Goal: Task Accomplishment & Management: Use online tool/utility

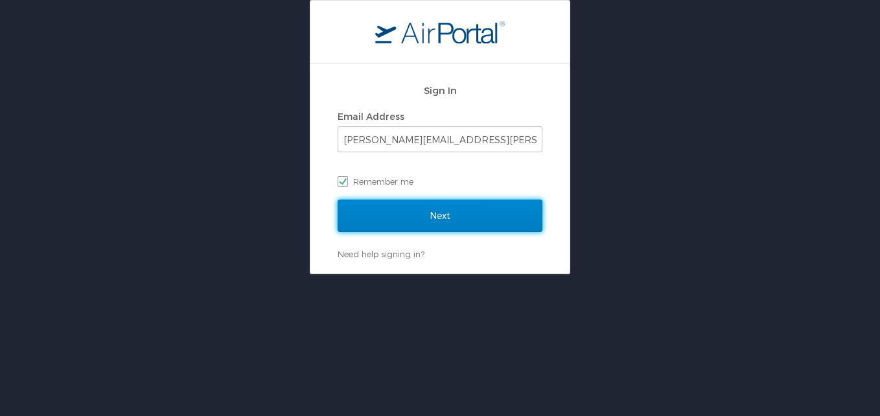
click at [395, 207] on input "Next" at bounding box center [440, 216] width 205 height 32
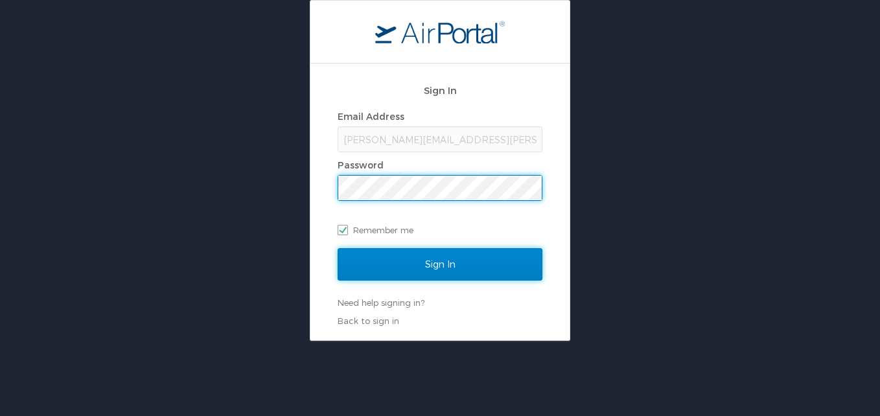
click at [376, 261] on input "Sign In" at bounding box center [440, 264] width 205 height 32
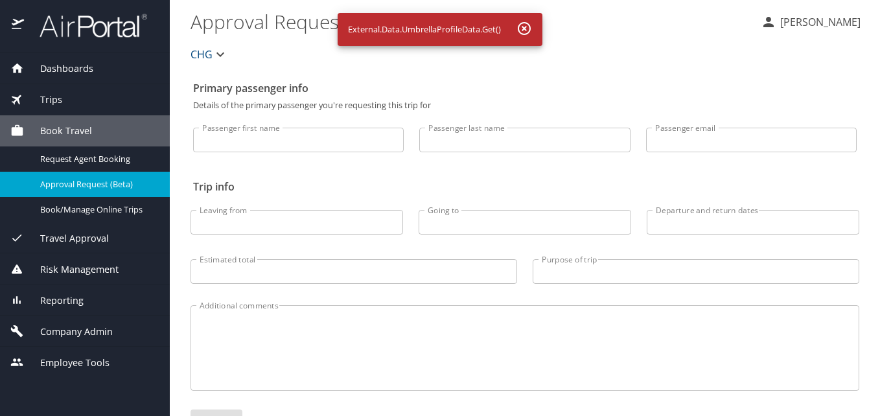
click at [80, 57] on div "Dashboards" at bounding box center [85, 68] width 170 height 31
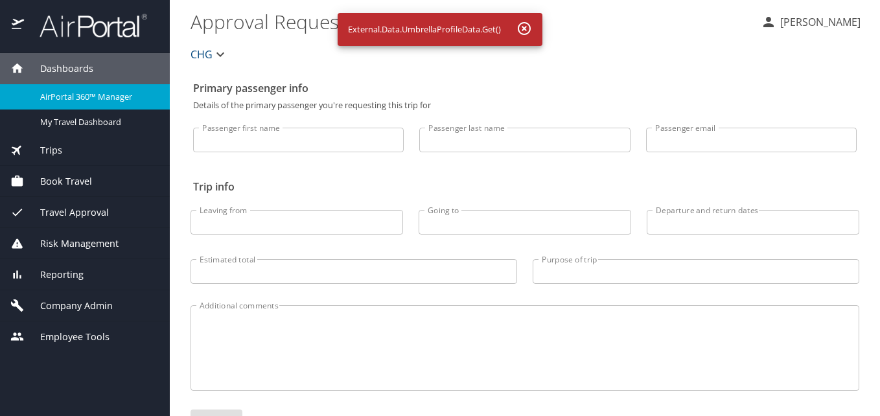
click at [87, 91] on span "AirPortal 360™ Manager" at bounding box center [97, 97] width 114 height 12
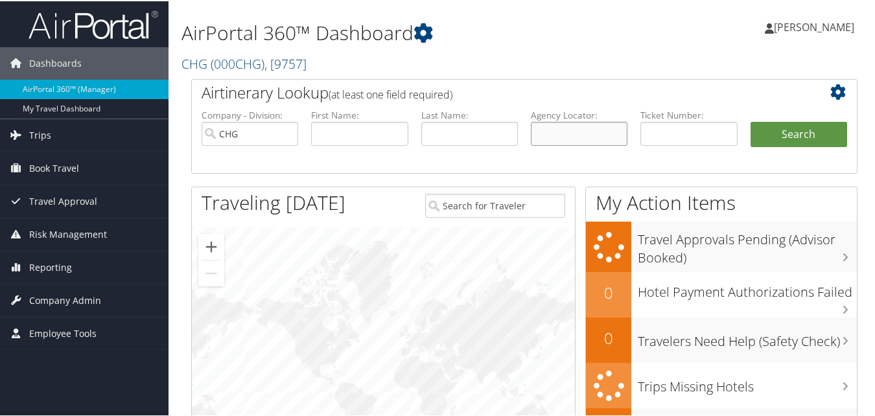
click at [561, 126] on input "text" at bounding box center [579, 133] width 97 height 24
click at [536, 152] on li "Agency Locator:" at bounding box center [579, 138] width 110 height 60
click at [549, 130] on input "text" at bounding box center [579, 133] width 97 height 24
click at [570, 141] on input "text" at bounding box center [579, 133] width 97 height 24
paste input "ISLDGG"
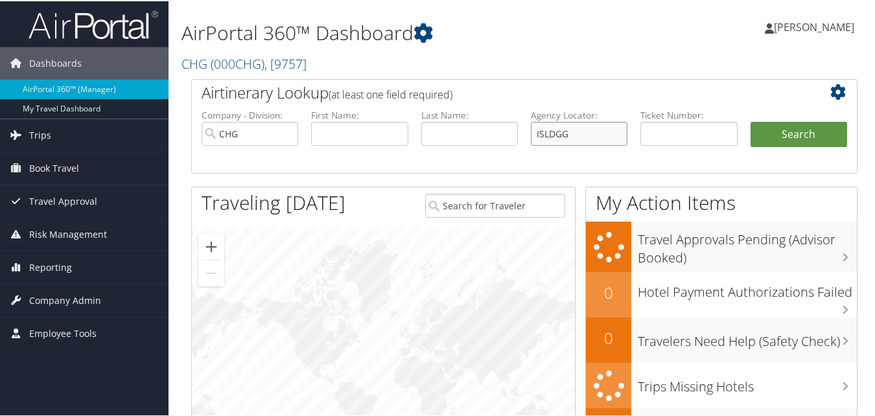
click at [557, 134] on input "ISLDGG" at bounding box center [579, 133] width 97 height 24
click at [553, 137] on input "ISLDGG" at bounding box center [579, 133] width 97 height 24
click at [556, 137] on input "ISLDGG" at bounding box center [579, 133] width 97 height 24
type input "ISLDGG"
click at [783, 134] on button "Search" at bounding box center [798, 134] width 97 height 26
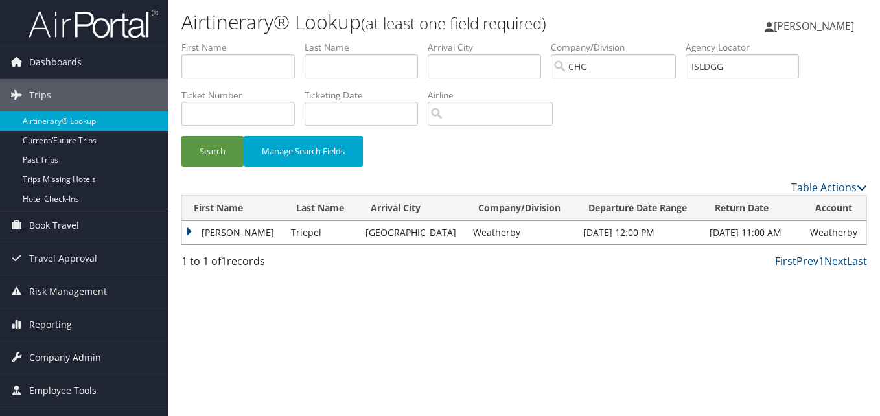
click at [232, 231] on td "[PERSON_NAME]" at bounding box center [233, 232] width 102 height 23
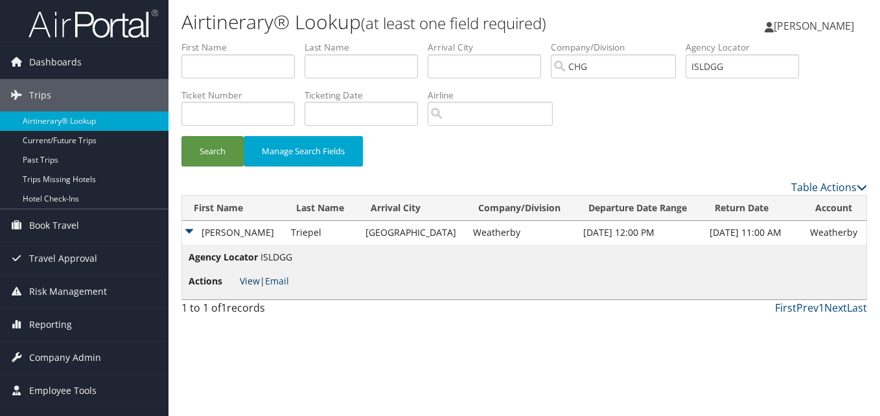
click at [256, 281] on link "View" at bounding box center [250, 281] width 20 height 12
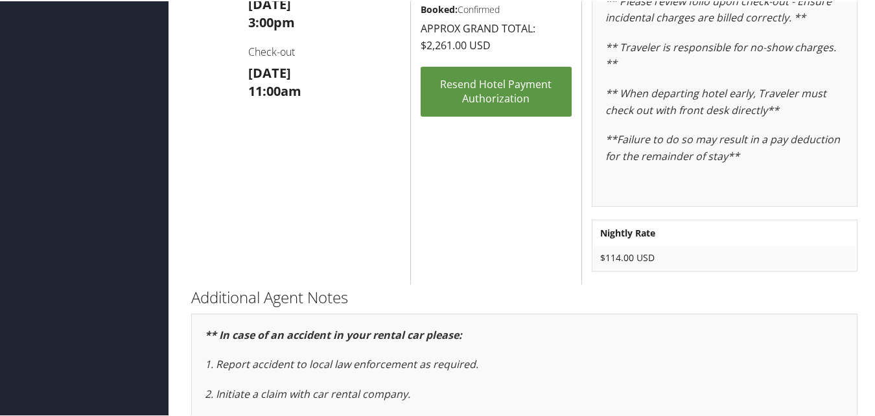
scroll to position [648, 0]
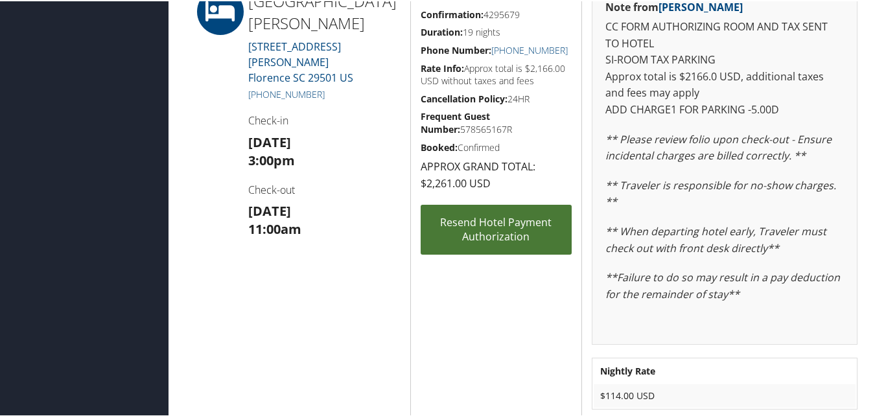
click at [483, 238] on link "Resend Hotel Payment Authorization" at bounding box center [497, 228] width 152 height 50
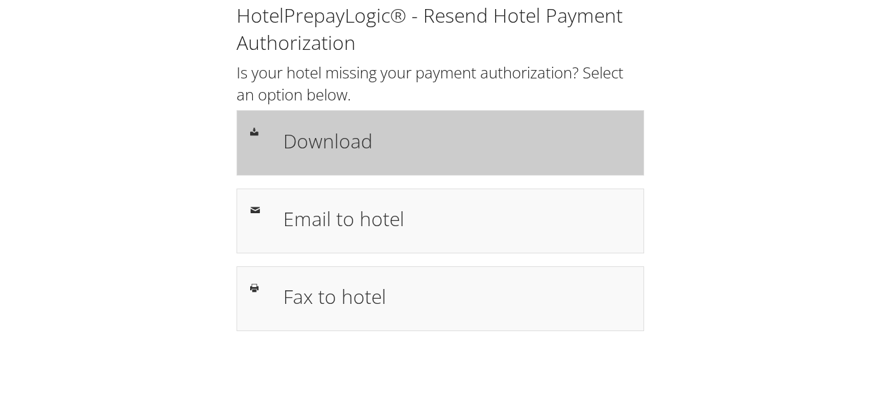
click at [444, 172] on div "Download" at bounding box center [441, 142] width 408 height 65
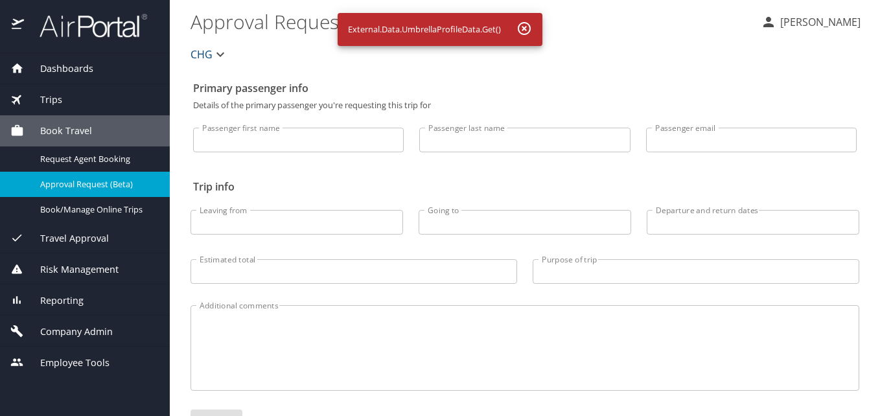
click at [98, 73] on div "Dashboards" at bounding box center [84, 69] width 149 height 14
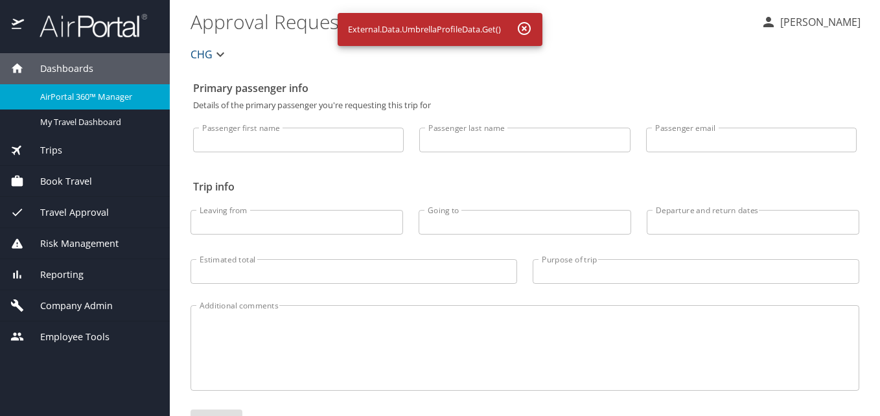
click at [102, 280] on div "Reporting" at bounding box center [84, 275] width 149 height 14
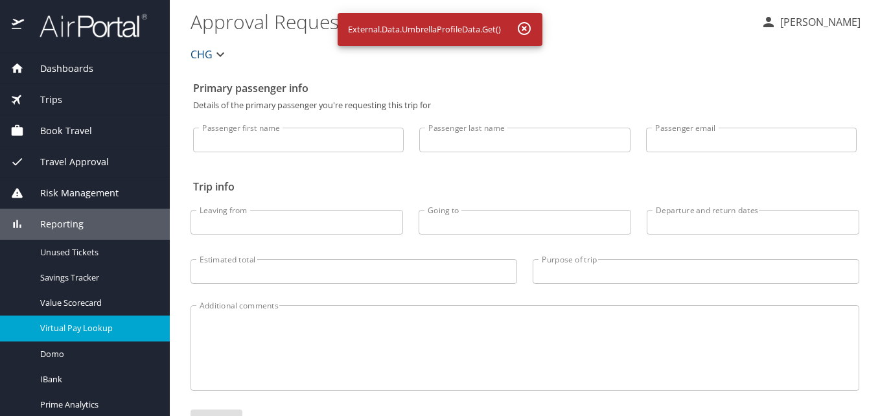
click at [84, 324] on span "Virtual Pay Lookup" at bounding box center [97, 328] width 114 height 12
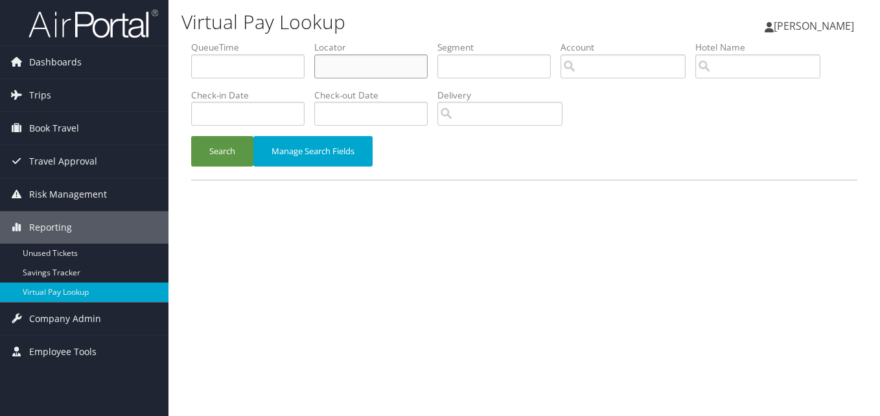
click at [380, 73] on input "text" at bounding box center [370, 66] width 113 height 24
paste input "QBZWOA"
type input "QBZWOA"
click at [227, 137] on button "Search" at bounding box center [222, 151] width 62 height 30
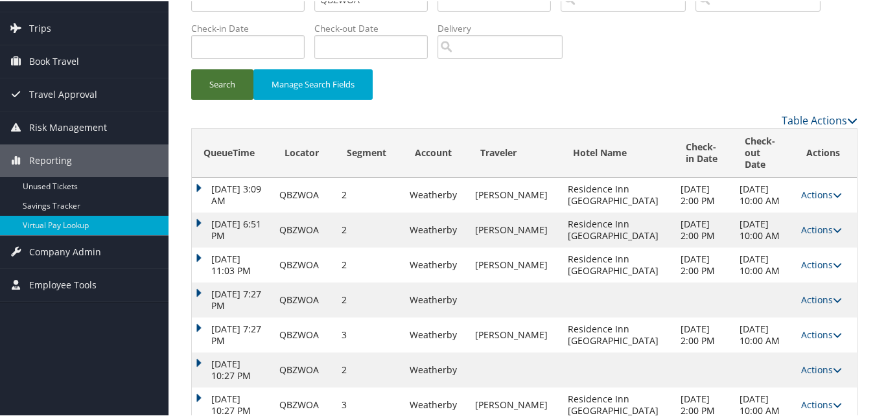
scroll to position [143, 0]
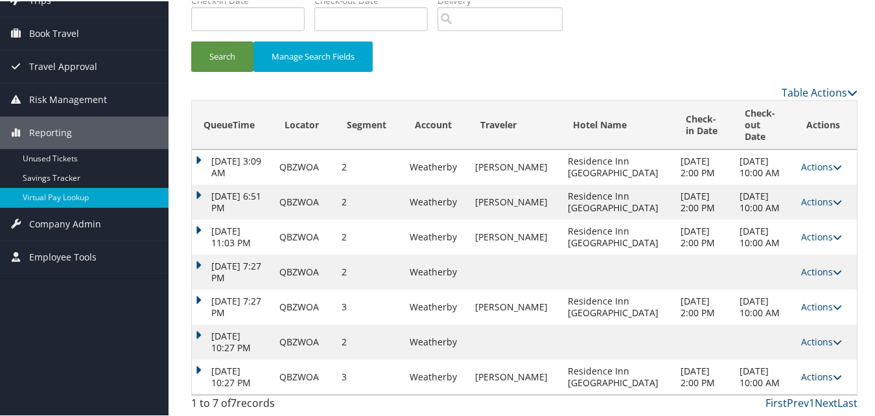
click at [805, 369] on link "Actions" at bounding box center [821, 375] width 41 height 12
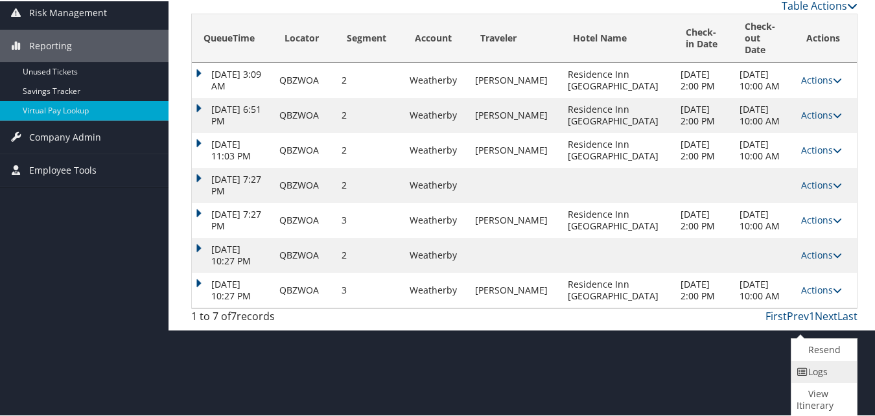
click at [809, 371] on link "Logs" at bounding box center [822, 371] width 62 height 22
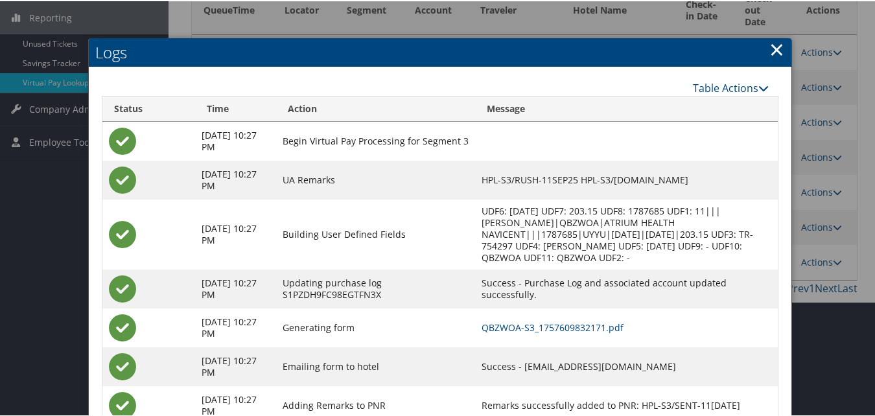
scroll to position [255, 0]
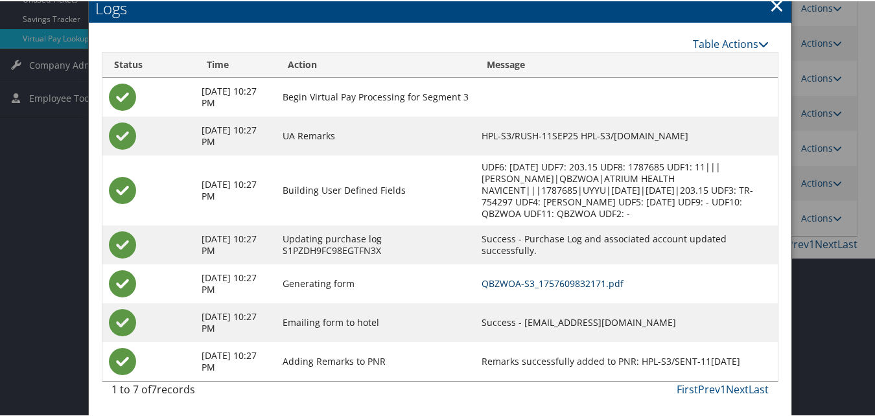
click at [578, 283] on link "QBZWOA-S3_1757609832171.pdf" at bounding box center [552, 282] width 142 height 12
